Goal: Check status

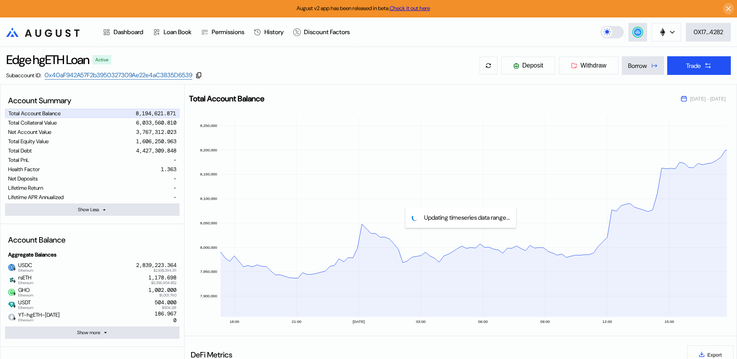
select select "*"
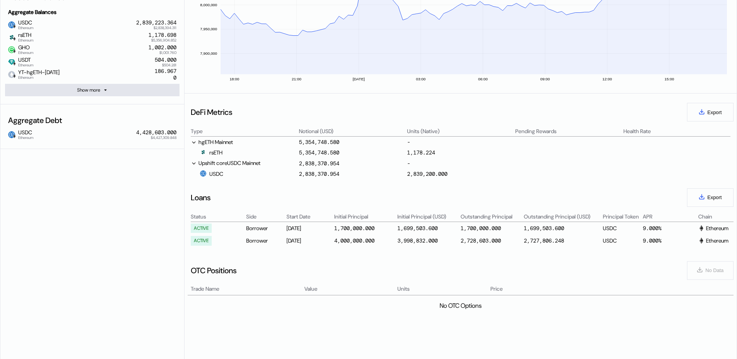
scroll to position [0, 211]
